Goal: Task Accomplishment & Management: Use online tool/utility

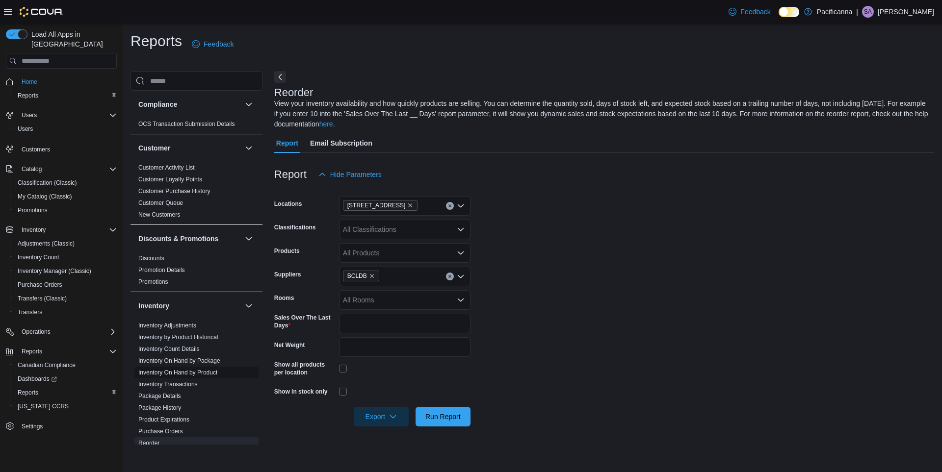
scroll to position [98, 0]
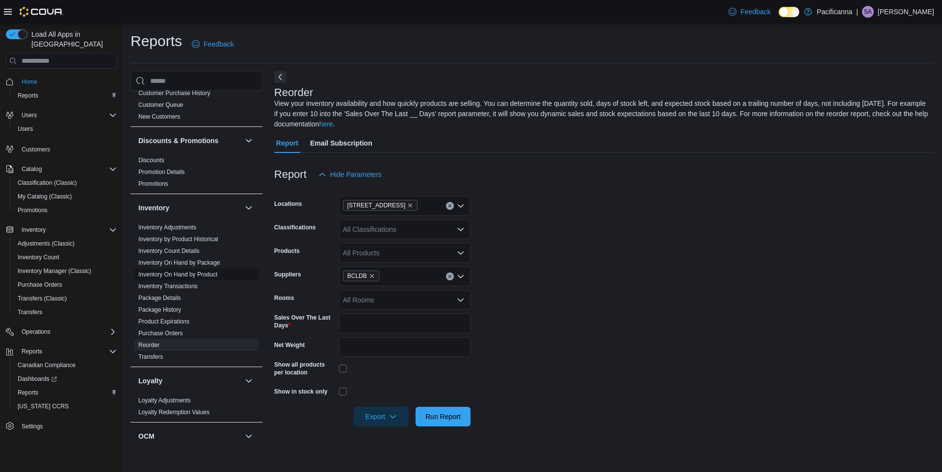
click at [182, 273] on link "Inventory On Hand by Product" at bounding box center [177, 274] width 79 height 7
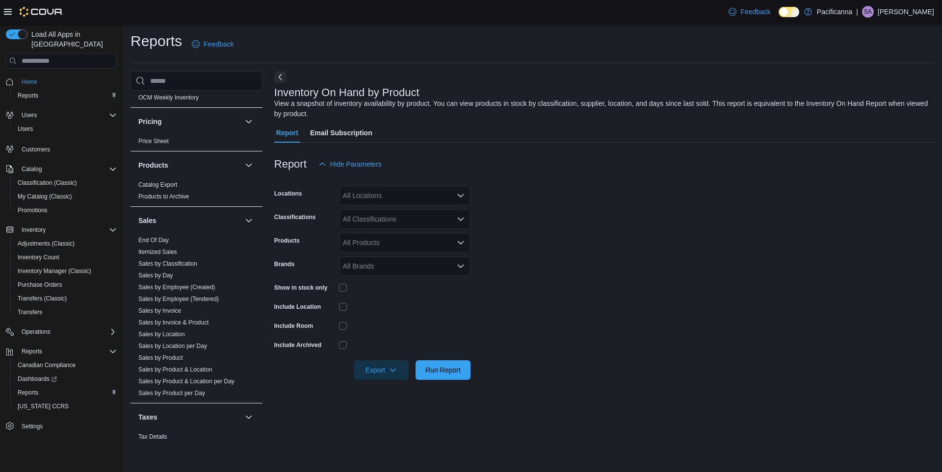
scroll to position [481, 0]
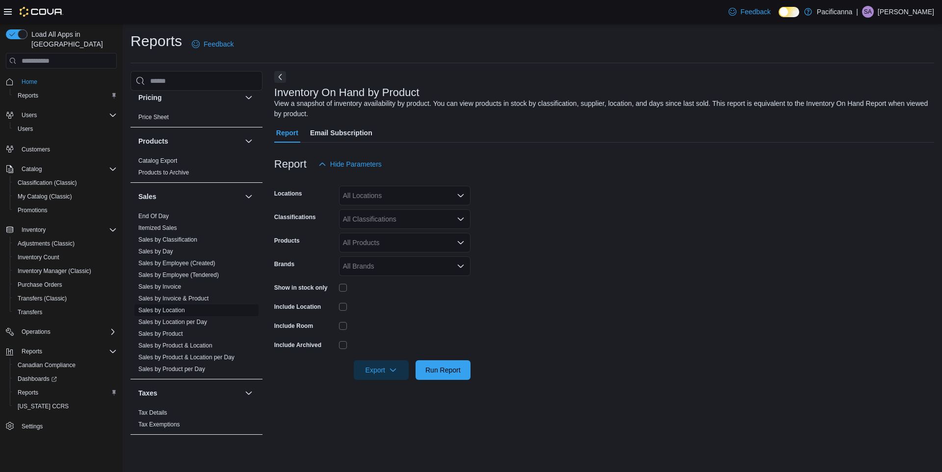
click at [175, 313] on link "Sales by Location" at bounding box center [161, 310] width 47 height 7
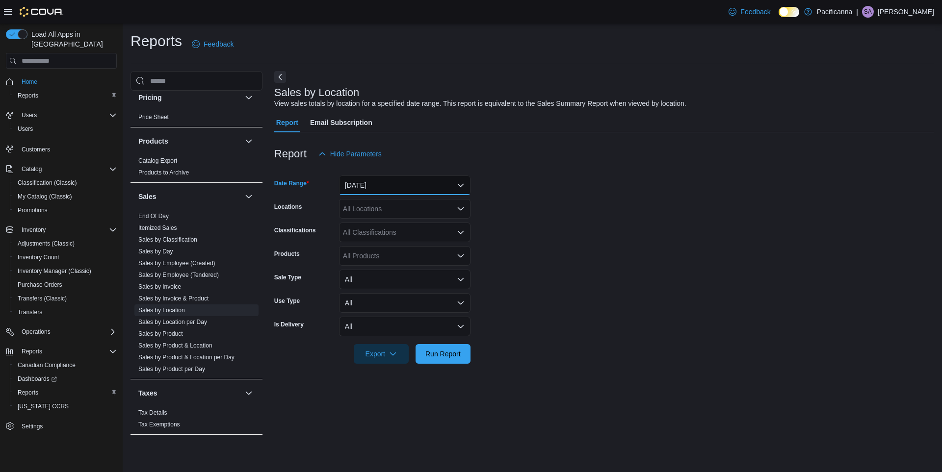
click at [402, 186] on button "[DATE]" at bounding box center [404, 186] width 131 height 20
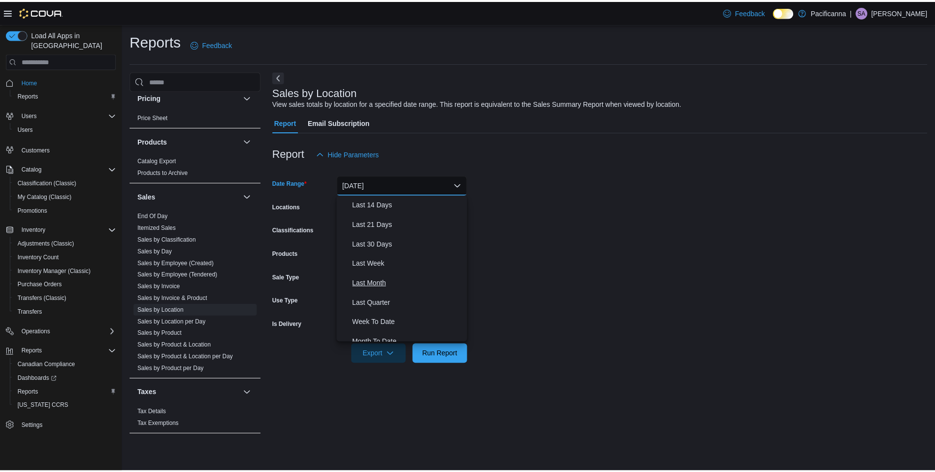
scroll to position [147, 0]
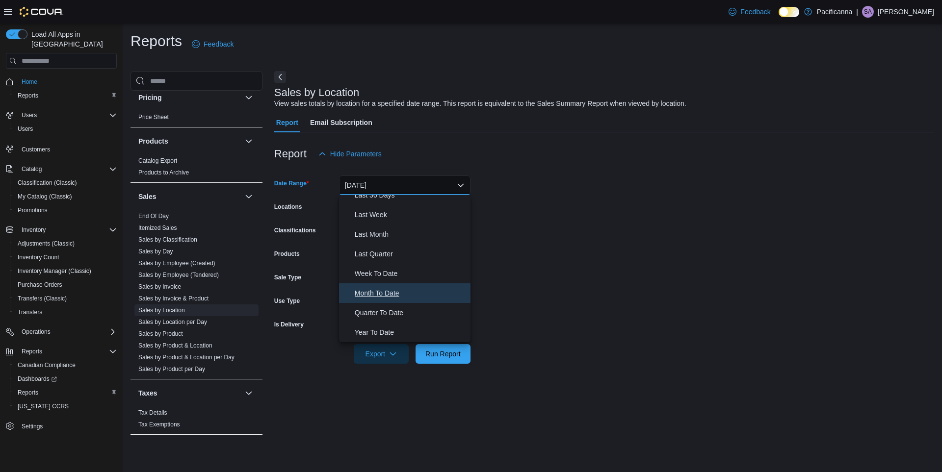
click at [374, 292] on span "Month To Date" at bounding box center [411, 294] width 112 height 12
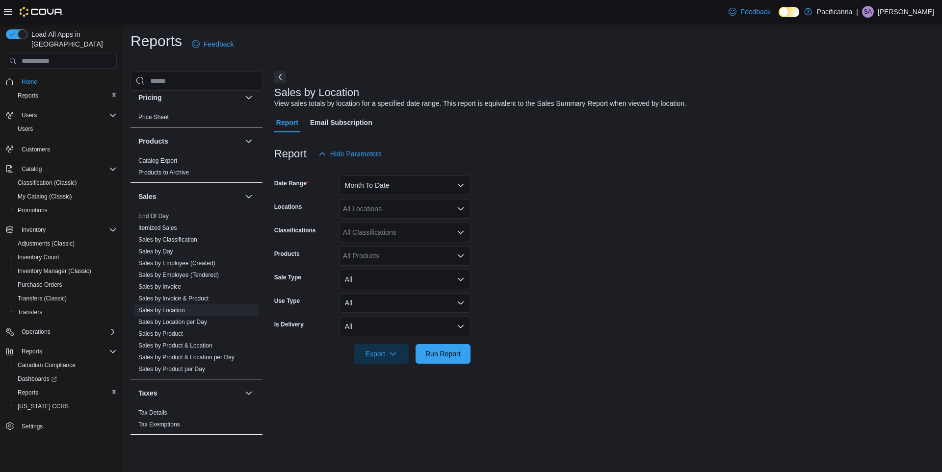
click at [529, 233] on form "Date Range Month To Date Locations All Locations Classifications All Classifica…" at bounding box center [604, 264] width 660 height 200
click at [386, 282] on button "All" at bounding box center [404, 280] width 131 height 20
click at [376, 337] on span "Refund" at bounding box center [411, 339] width 112 height 12
drag, startPoint x: 543, startPoint y: 287, endPoint x: 530, endPoint y: 286, distance: 12.8
click at [542, 287] on form "Date Range Month To Date Locations All Locations Classifications All Classifica…" at bounding box center [604, 264] width 660 height 200
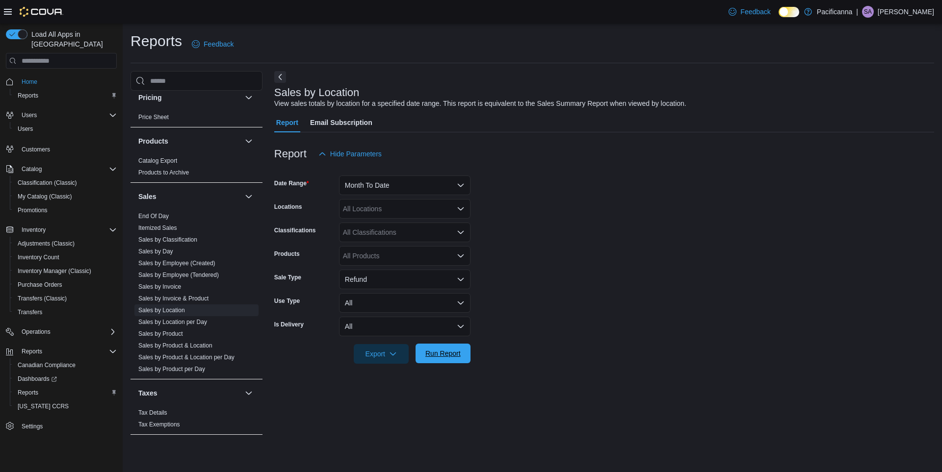
click at [452, 350] on span "Run Report" at bounding box center [442, 354] width 35 height 10
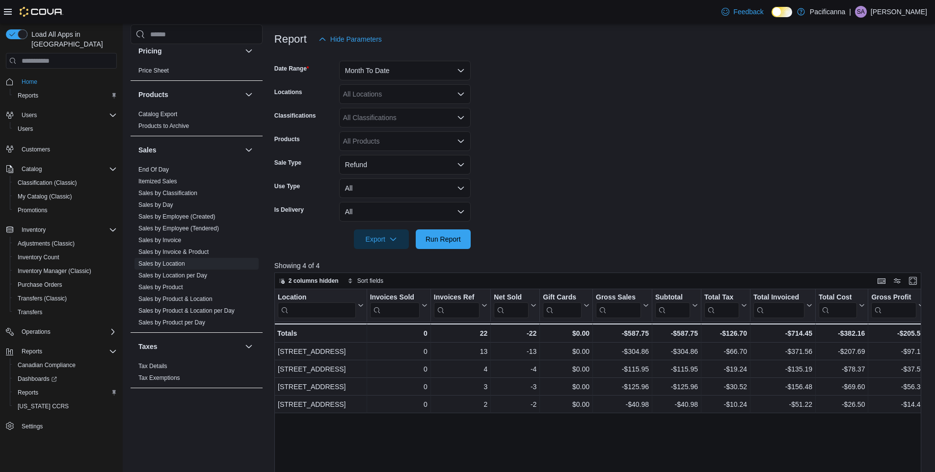
scroll to position [98, 0]
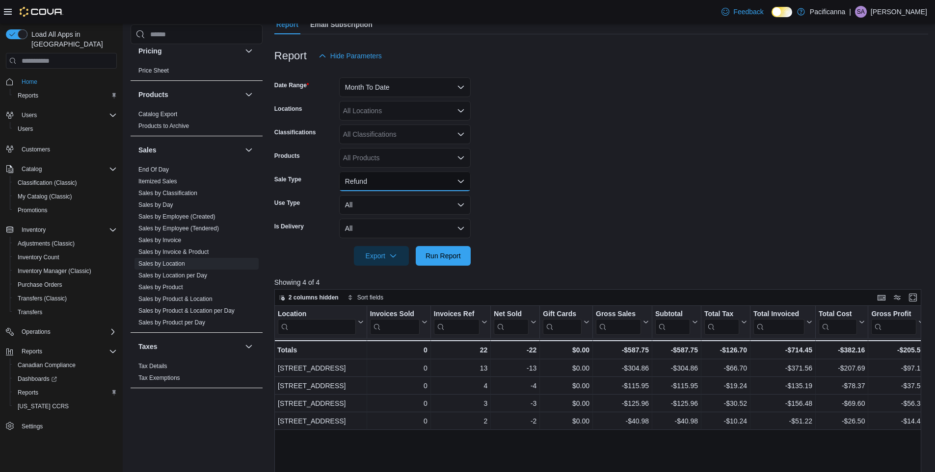
click at [419, 182] on button "Refund" at bounding box center [404, 182] width 131 height 20
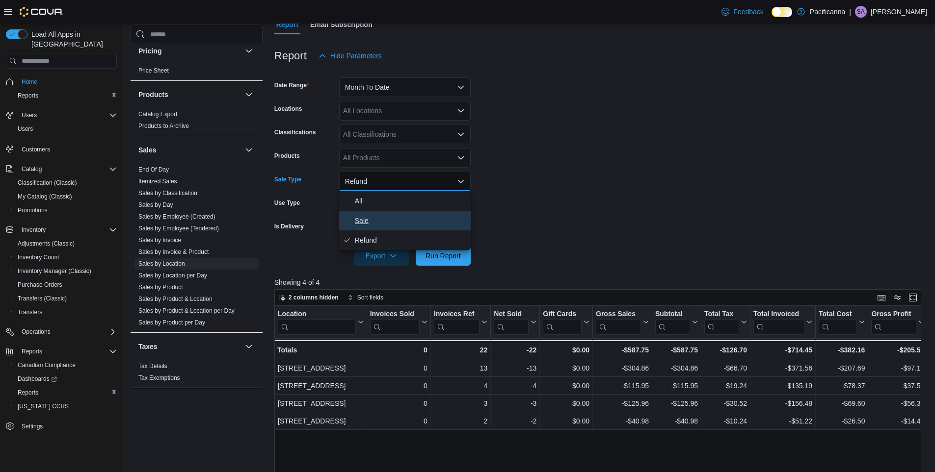
click at [368, 217] on span "Sale" at bounding box center [411, 221] width 112 height 12
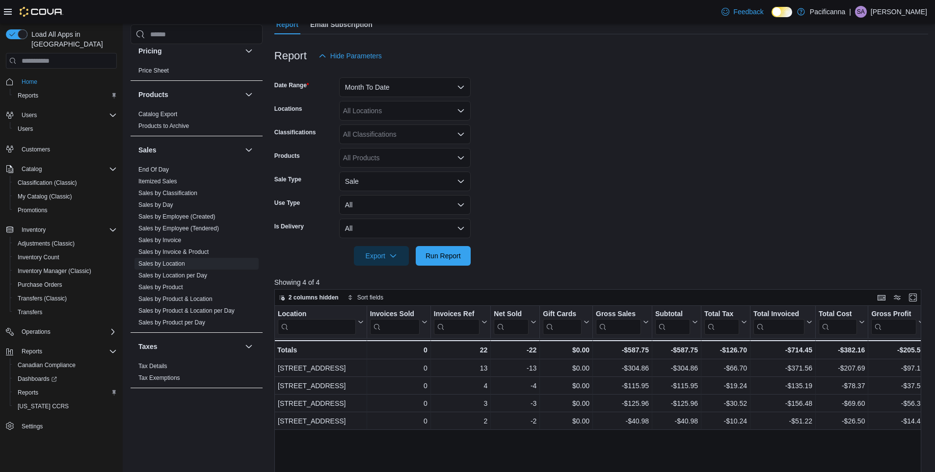
click at [566, 221] on form "Date Range Month To Date Locations All Locations Classifications All Classifica…" at bounding box center [601, 166] width 654 height 200
click at [446, 258] on span "Run Report" at bounding box center [442, 256] width 35 height 10
